Goal: Find specific page/section: Find specific page/section

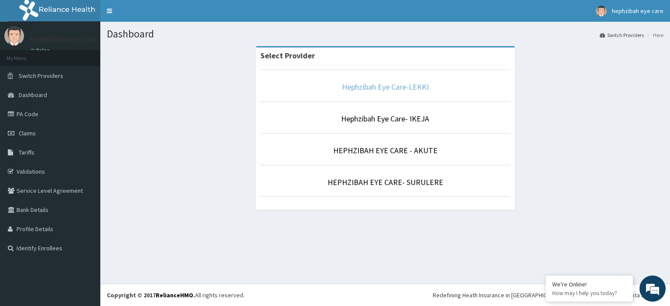
click at [391, 87] on link "Hephzibah Eye Care-LEKKI" at bounding box center [385, 87] width 87 height 10
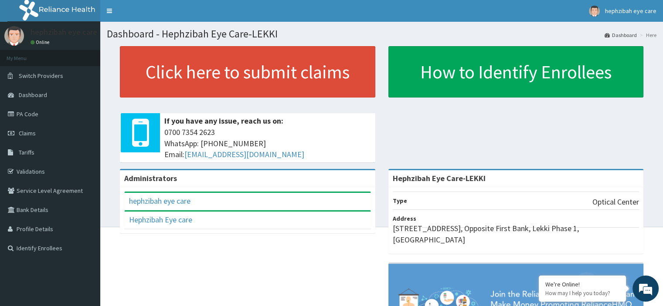
click at [33, 116] on link "PA Code" at bounding box center [50, 114] width 100 height 19
